Goal: Find specific page/section: Find specific page/section

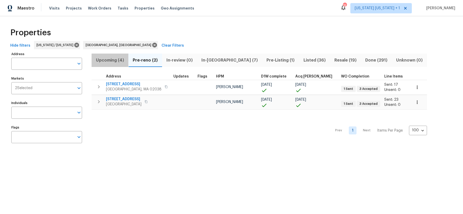
click at [118, 60] on span "Upcoming (4)" at bounding box center [110, 60] width 31 height 7
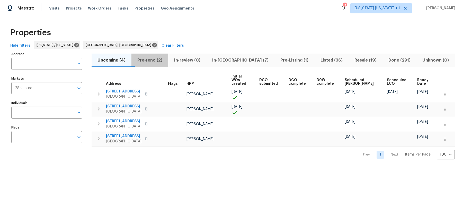
click at [161, 59] on span "Pre-reno (2)" at bounding box center [150, 60] width 31 height 7
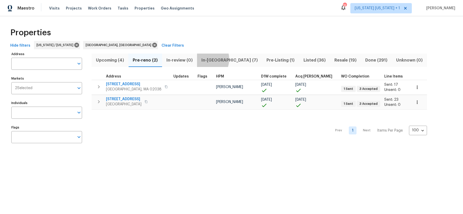
click at [205, 59] on span "In-[GEOGRAPHIC_DATA] (7)" at bounding box center [229, 60] width 59 height 7
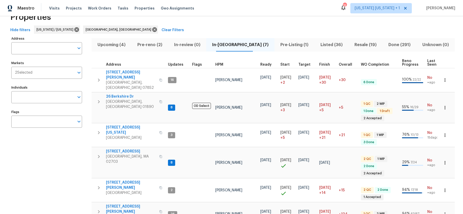
scroll to position [11, 0]
